Goal: Obtain resource: Download file/media

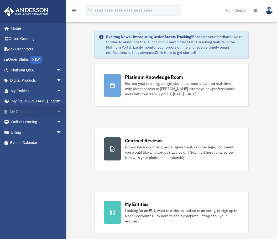
click at [31, 112] on link "My Documents arrow_drop_down" at bounding box center [37, 111] width 66 height 11
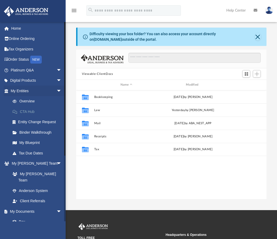
scroll to position [116, 186]
click at [21, 217] on link "Box" at bounding box center [38, 222] width 62 height 11
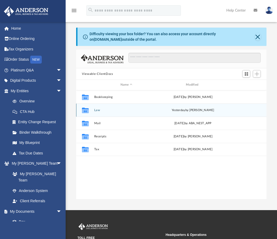
click at [97, 110] on button "Law" at bounding box center [126, 110] width 64 height 3
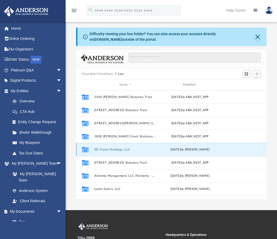
click at [124, 149] on button "3D Vision Holdings, LLC" at bounding box center [125, 149] width 63 height 3
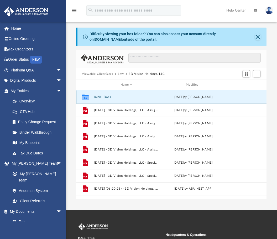
click at [107, 97] on button "Initial Docs" at bounding box center [126, 96] width 64 height 3
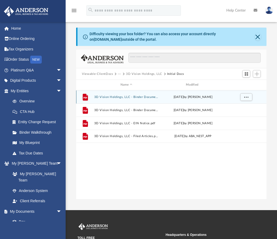
click at [107, 97] on button "3D Vision Holdings, LLC - Binder Documents - DocuSigned.pdf" at bounding box center [126, 96] width 64 height 3
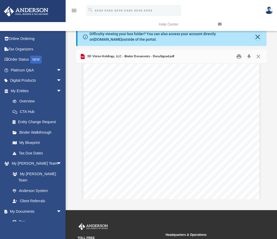
scroll to position [250, 0]
